Goal: Information Seeking & Learning: Learn about a topic

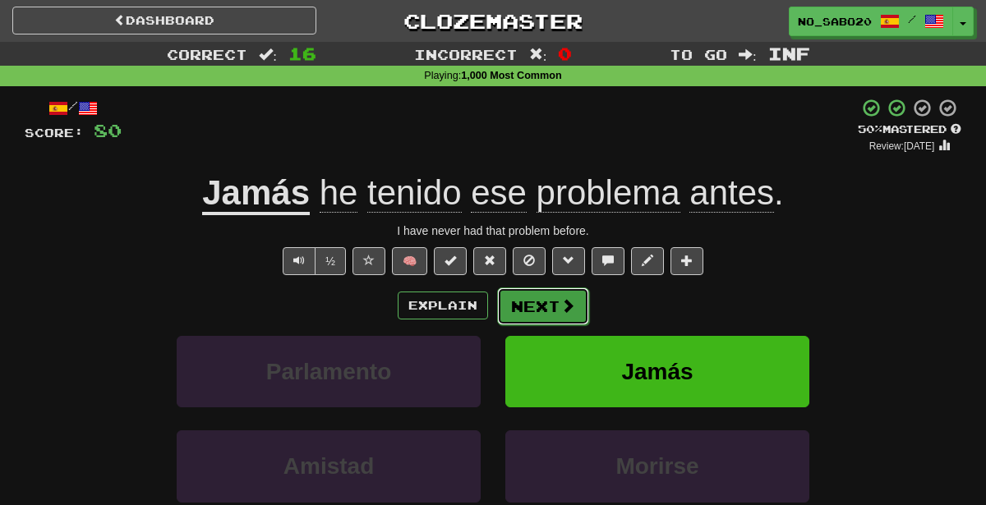
click at [509, 314] on button "Next" at bounding box center [543, 307] width 92 height 38
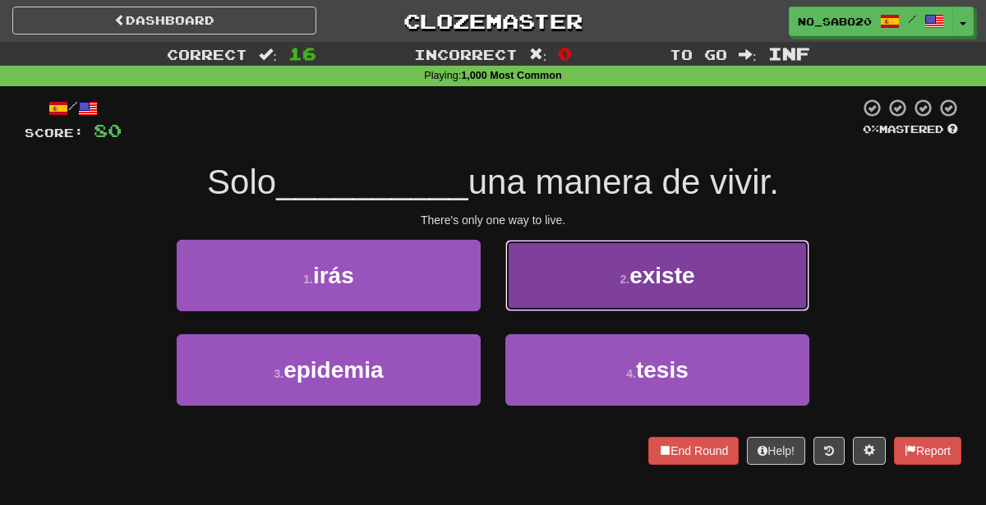
click at [643, 279] on span "existe" at bounding box center [662, 275] width 65 height 25
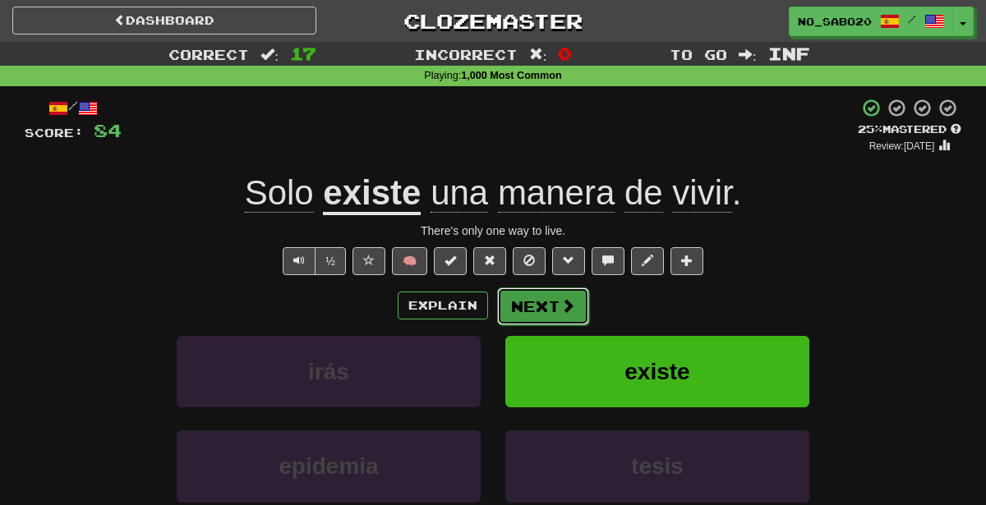
click at [548, 297] on button "Next" at bounding box center [543, 307] width 92 height 38
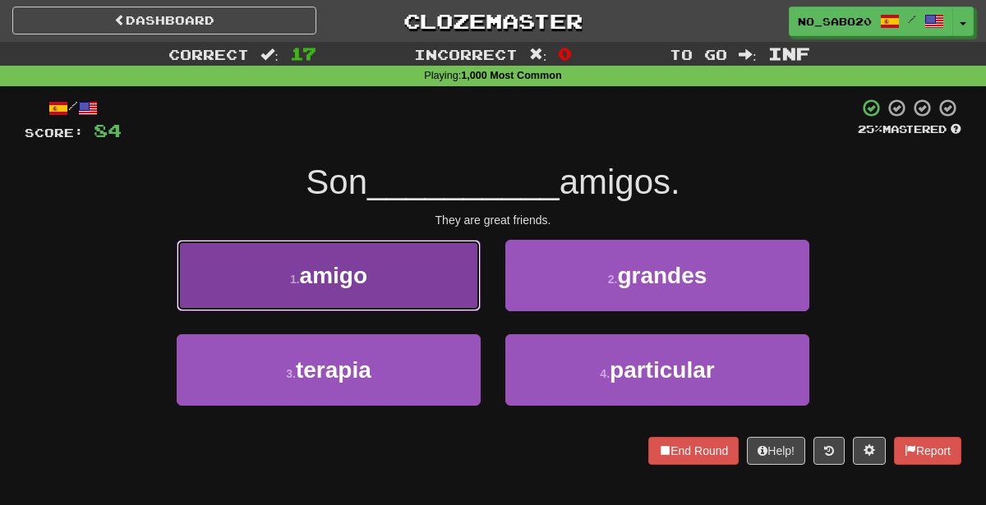
click at [408, 279] on button "1 . amigo" at bounding box center [329, 276] width 304 height 72
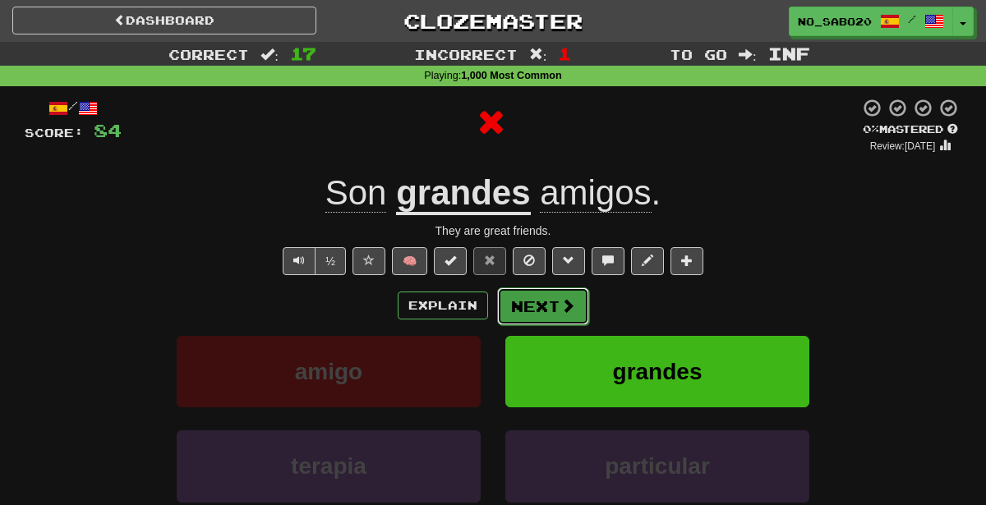
click at [529, 308] on button "Next" at bounding box center [543, 307] width 92 height 38
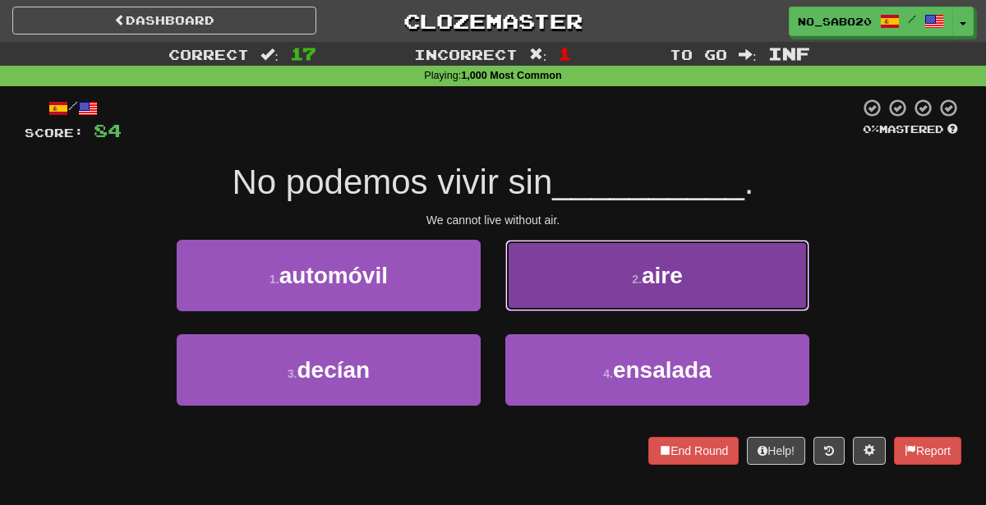
click at [550, 261] on button "2 . aire" at bounding box center [657, 276] width 304 height 72
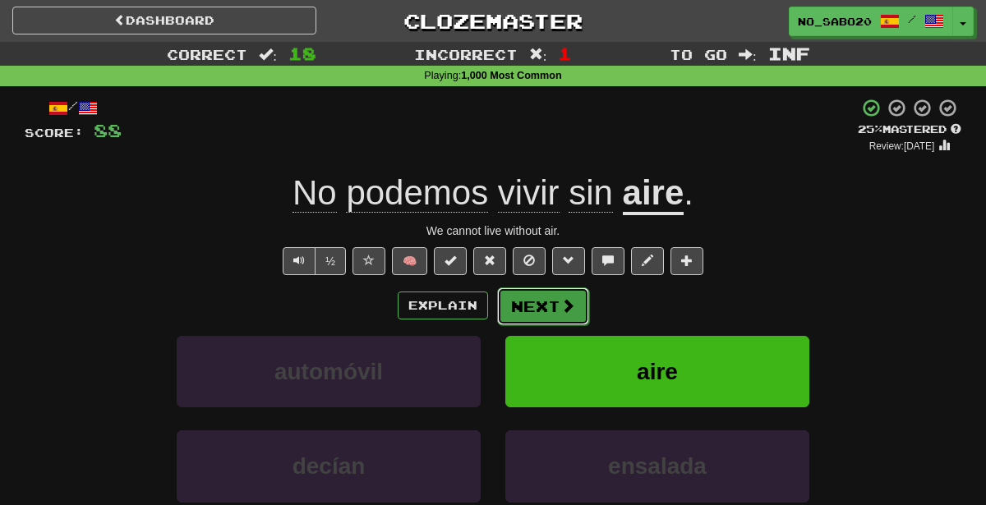
click at [505, 302] on button "Next" at bounding box center [543, 307] width 92 height 38
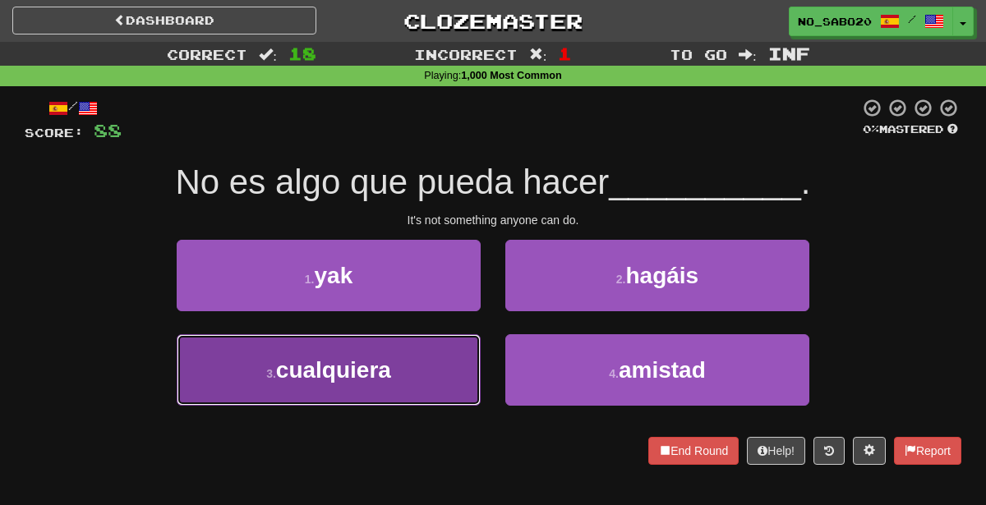
click at [417, 364] on button "3 . cualquiera" at bounding box center [329, 371] width 304 height 72
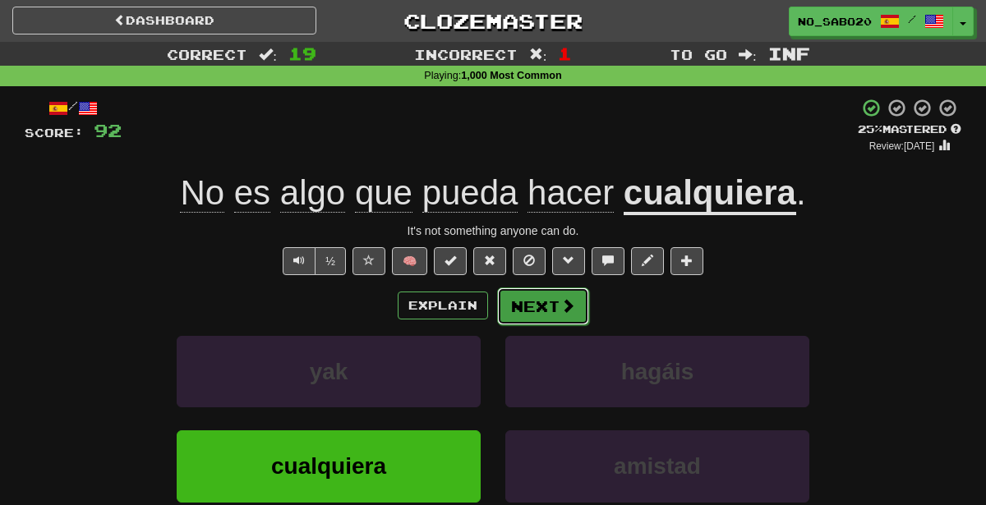
click at [541, 294] on button "Next" at bounding box center [543, 307] width 92 height 38
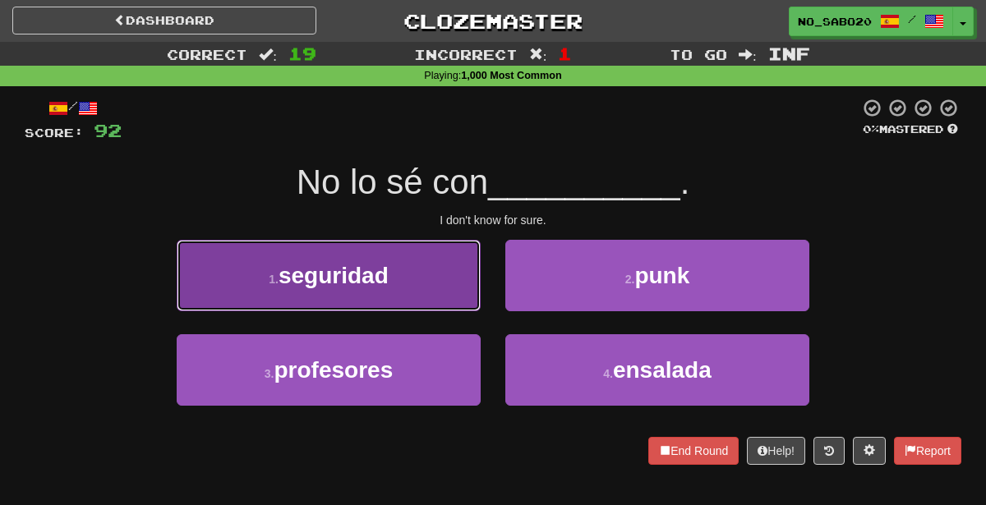
click at [409, 286] on button "1 . seguridad" at bounding box center [329, 276] width 304 height 72
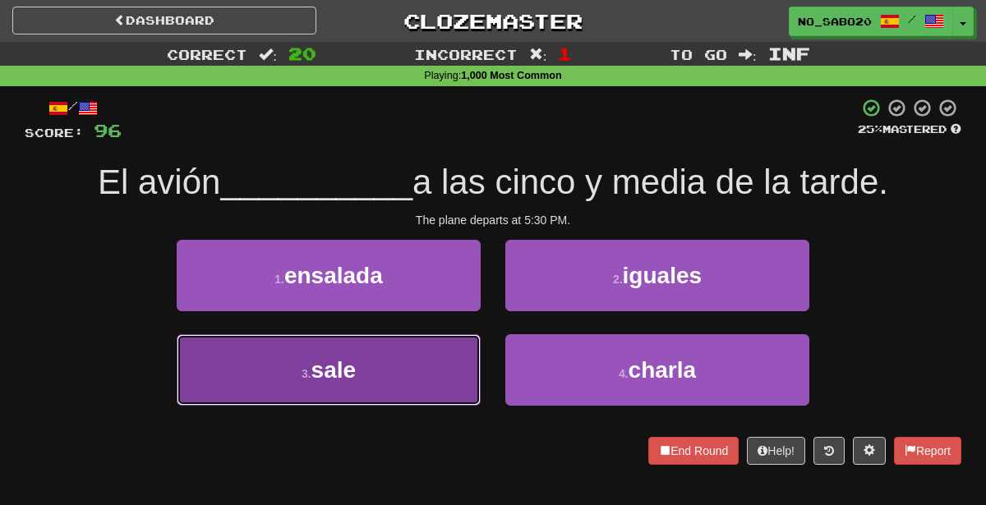
click at [408, 367] on button "3 . sale" at bounding box center [329, 371] width 304 height 72
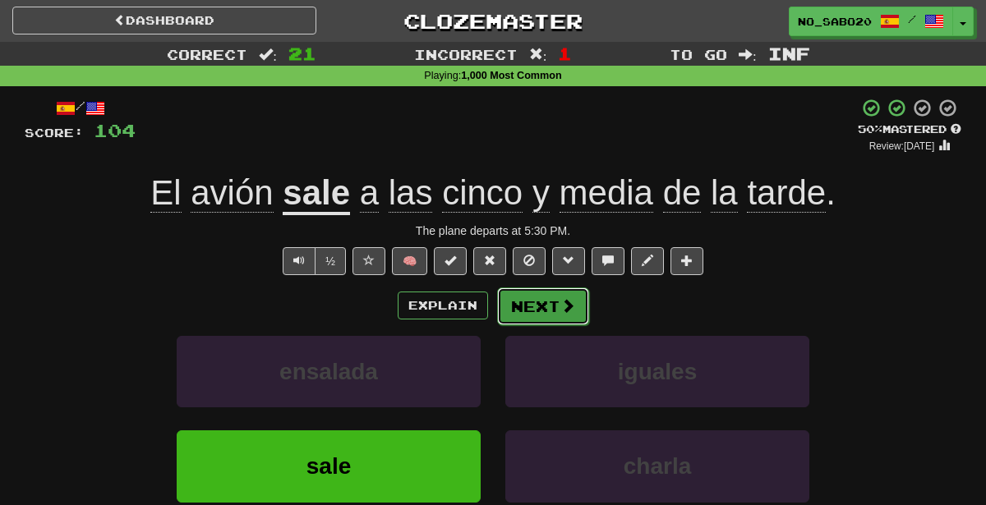
click at [550, 313] on button "Next" at bounding box center [543, 307] width 92 height 38
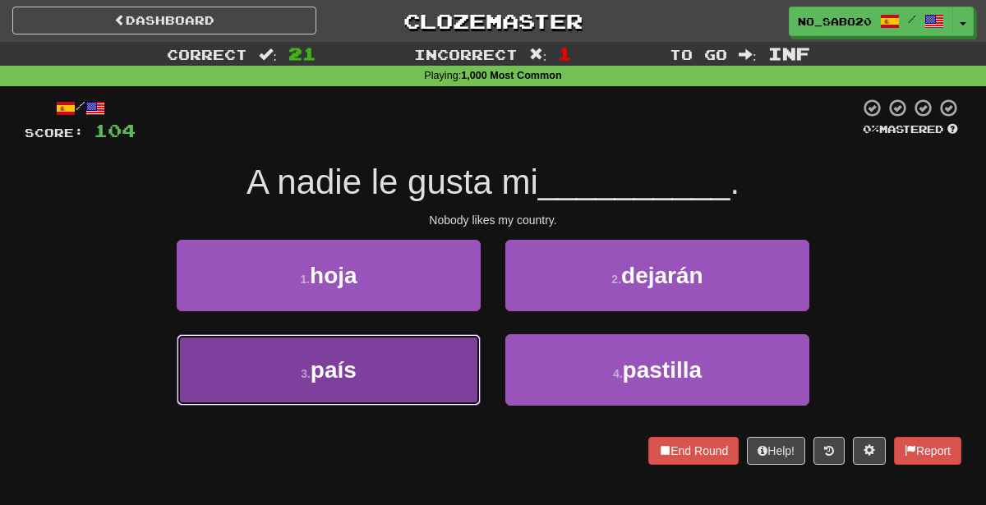
click at [386, 372] on button "3 . país" at bounding box center [329, 371] width 304 height 72
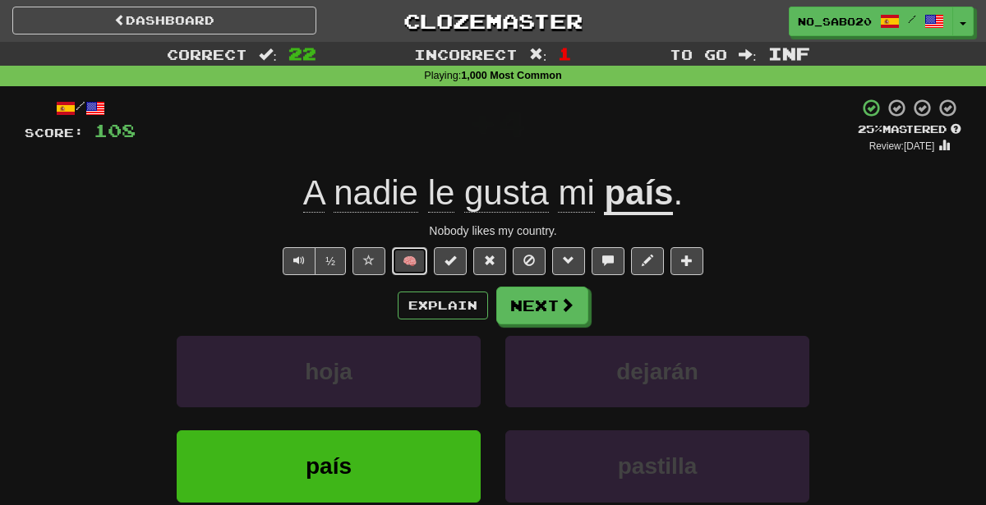
click at [409, 264] on button "🧠" at bounding box center [409, 261] width 35 height 28
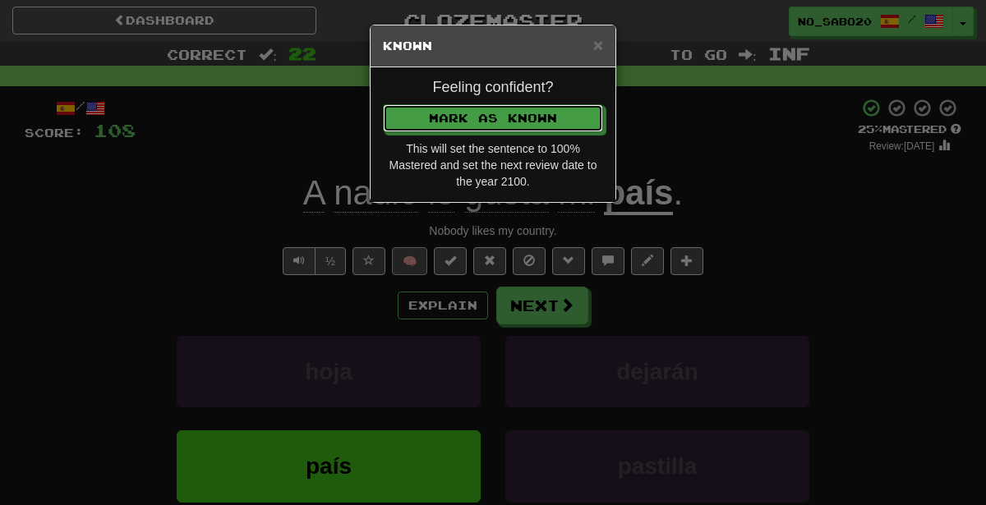
click at [383, 104] on button "Mark as Known" at bounding box center [493, 118] width 220 height 28
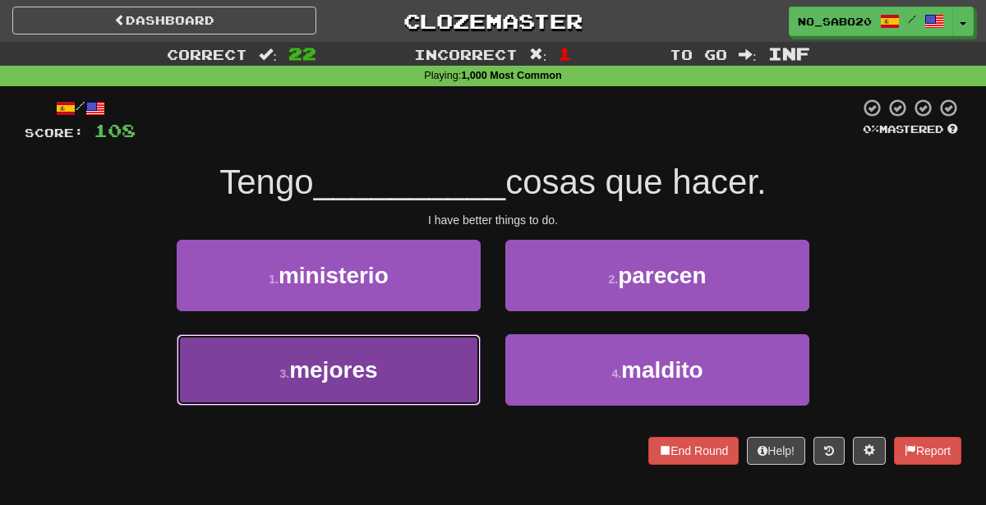
click at [435, 390] on button "3 . mejores" at bounding box center [329, 371] width 304 height 72
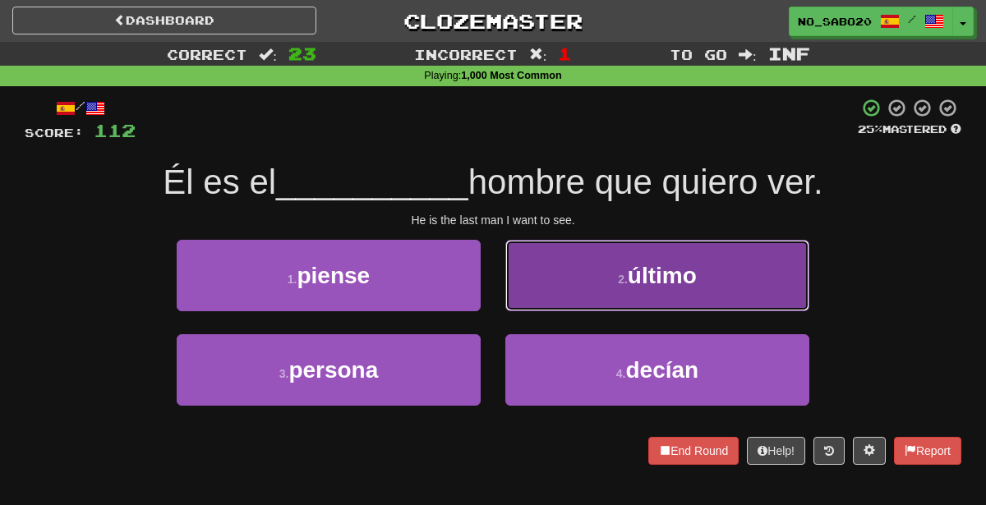
click at [525, 280] on button "2 . último" at bounding box center [657, 276] width 304 height 72
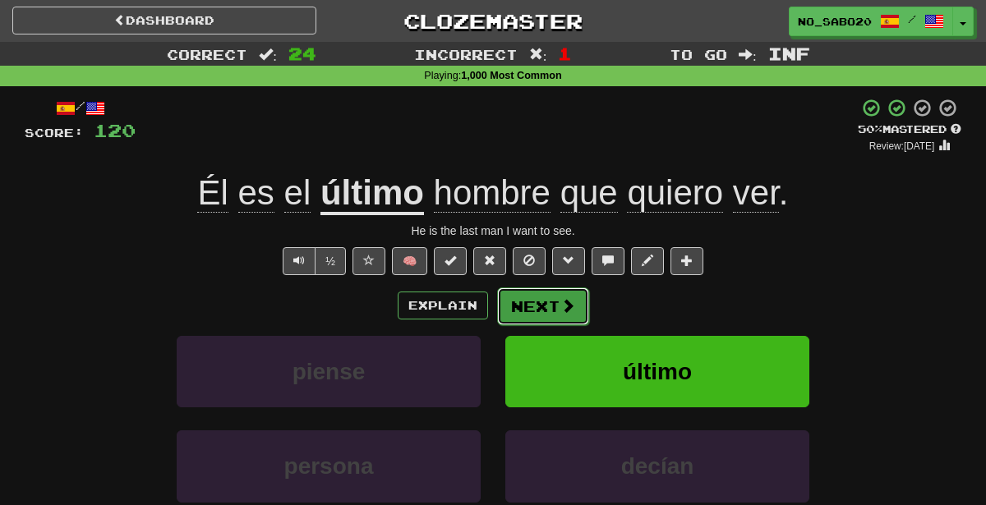
click at [538, 300] on button "Next" at bounding box center [543, 307] width 92 height 38
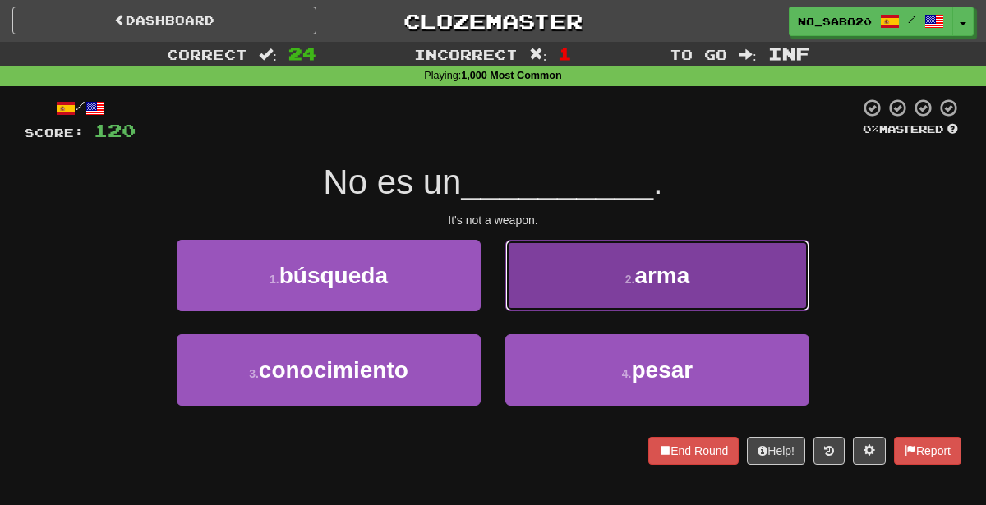
click at [610, 252] on button "2 . arma" at bounding box center [657, 276] width 304 height 72
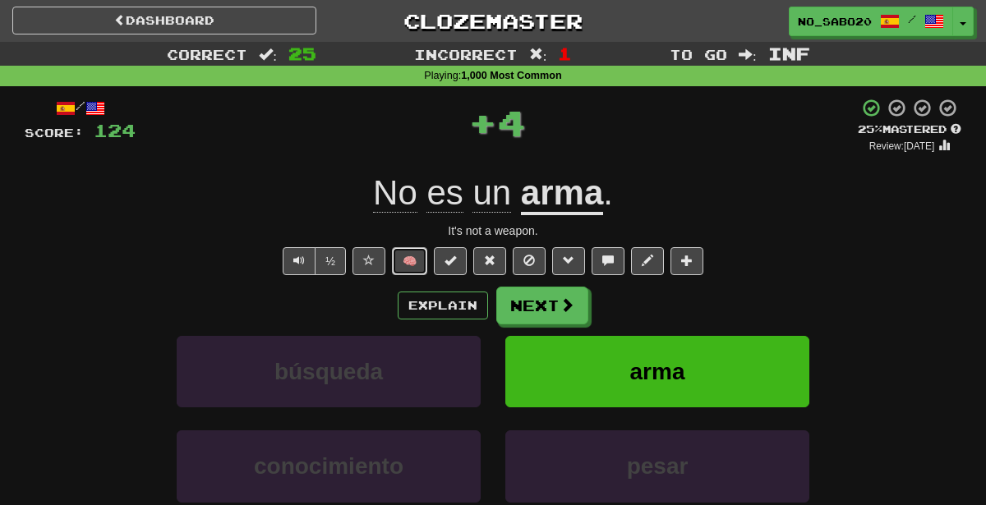
click at [419, 261] on button "🧠" at bounding box center [409, 261] width 35 height 28
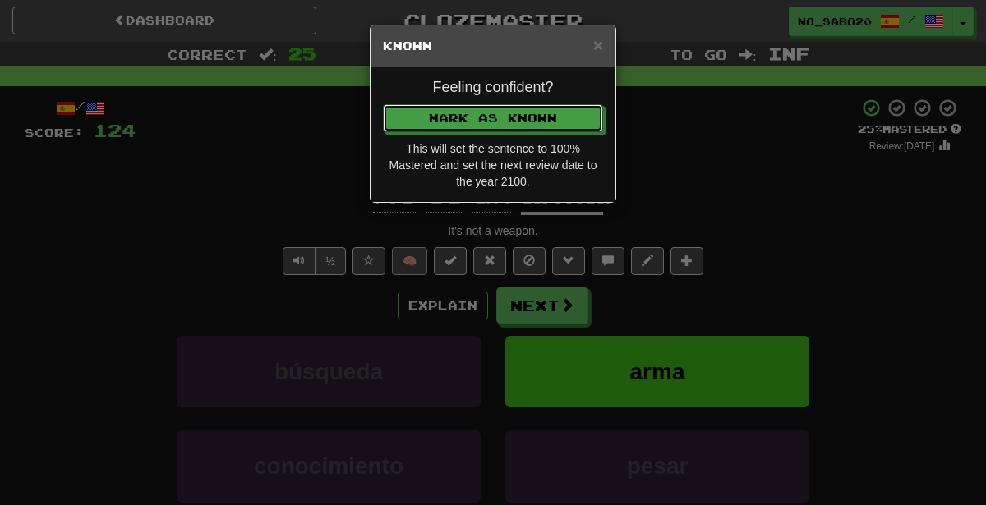
click at [383, 104] on button "Mark as Known" at bounding box center [493, 118] width 220 height 28
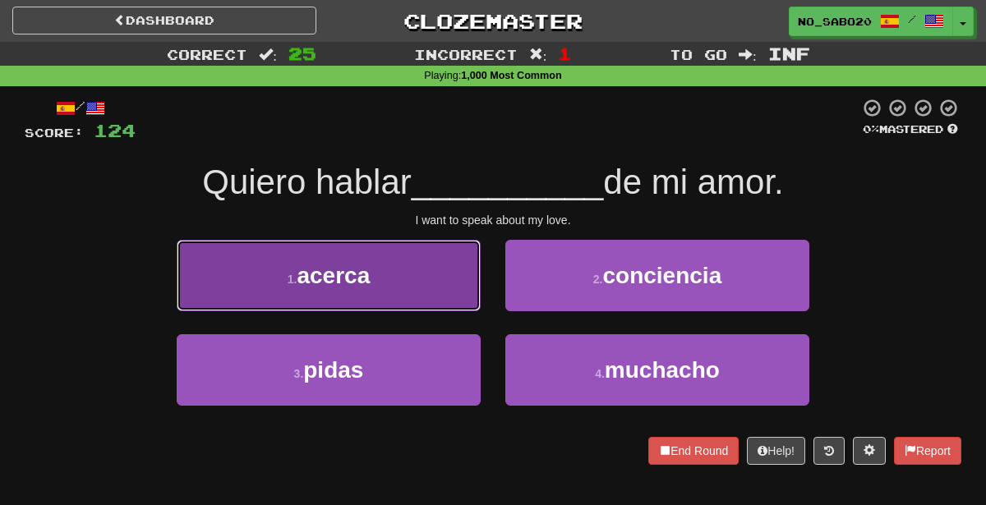
click at [412, 278] on button "1 . acerca" at bounding box center [329, 276] width 304 height 72
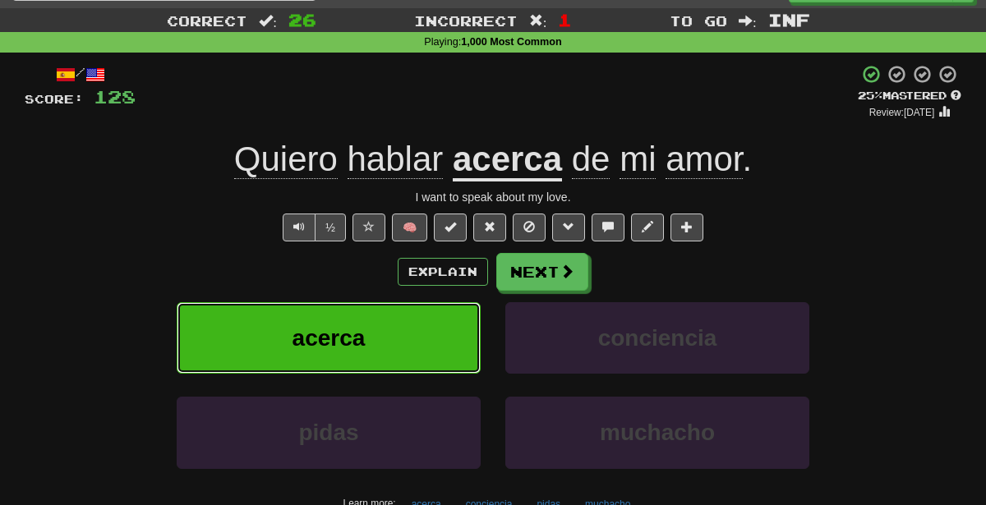
scroll to position [33, 0]
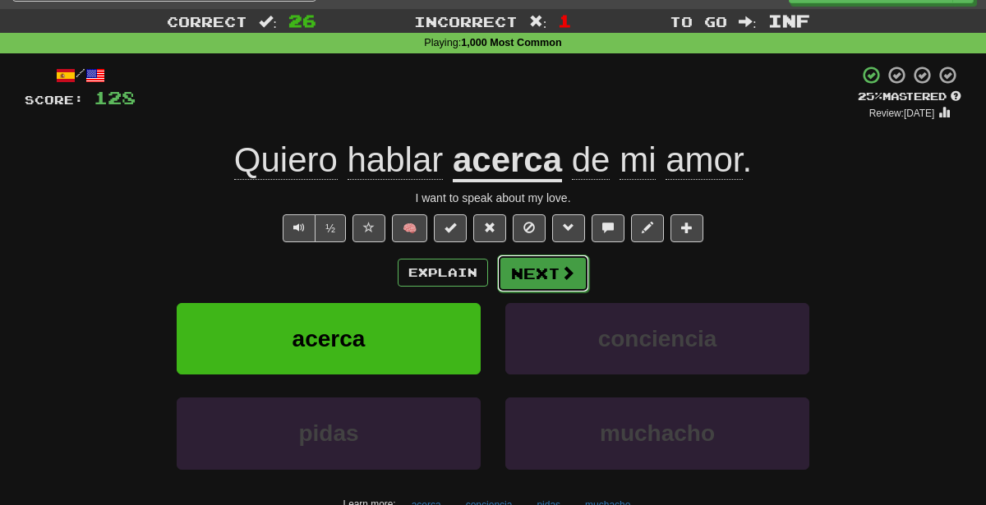
click at [558, 270] on button "Next" at bounding box center [543, 274] width 92 height 38
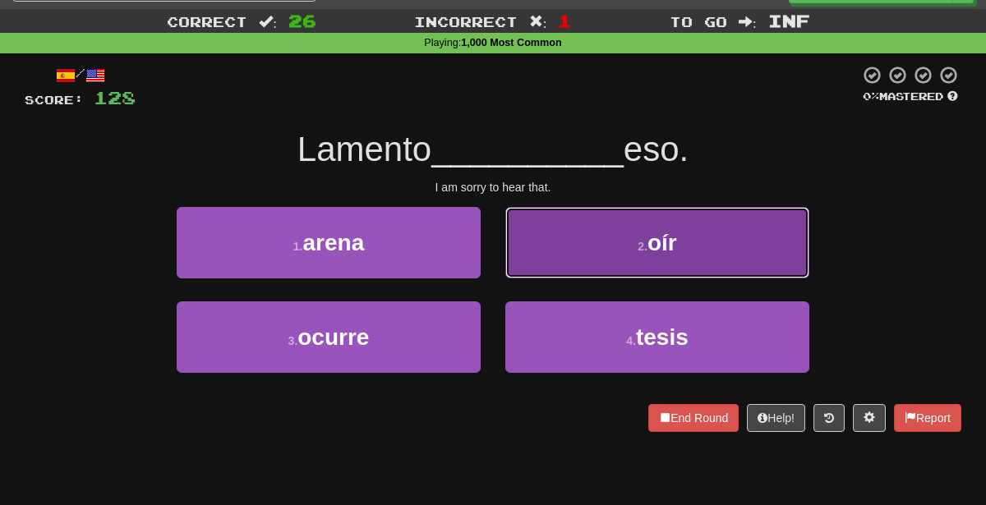
click at [623, 251] on button "2 . oír" at bounding box center [657, 243] width 304 height 72
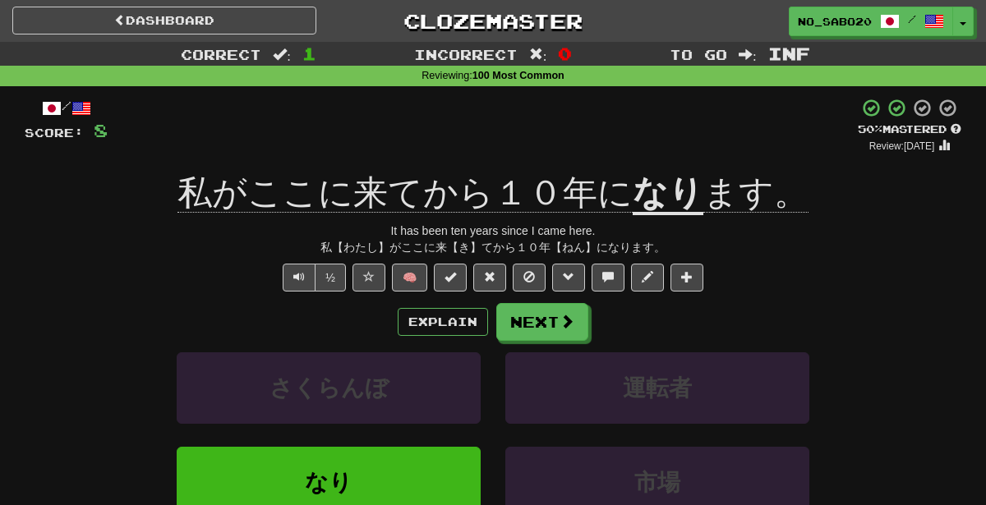
scroll to position [56, 0]
